Goal: Find contact information: Find contact information

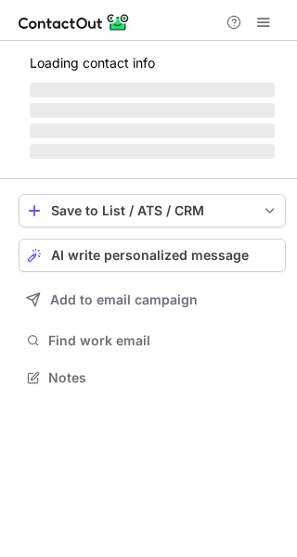
scroll to position [359, 297]
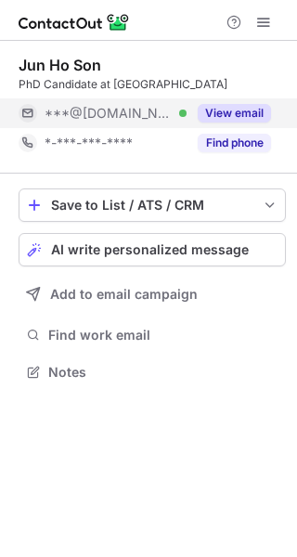
click at [243, 107] on button "View email" at bounding box center [234, 113] width 73 height 19
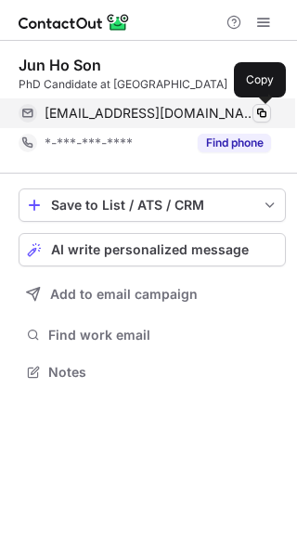
click at [257, 112] on span at bounding box center [261, 113] width 15 height 15
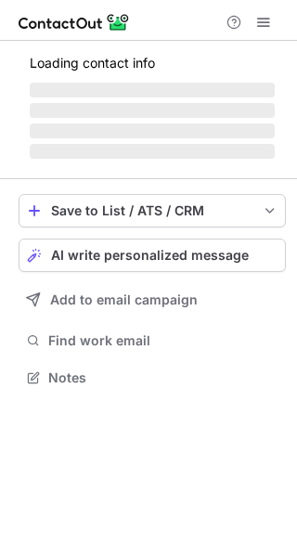
scroll to position [359, 297]
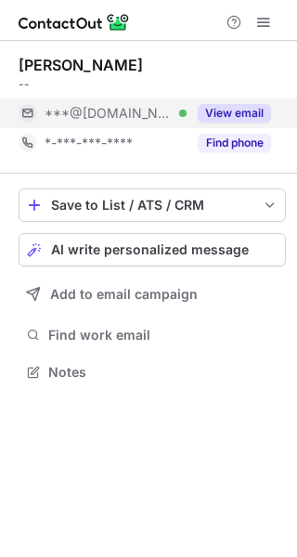
click at [221, 111] on button "View email" at bounding box center [234, 113] width 73 height 19
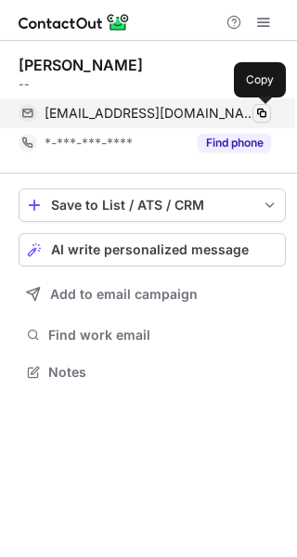
click at [262, 111] on span at bounding box center [261, 113] width 15 height 15
